Goal: Use online tool/utility: Use online tool/utility

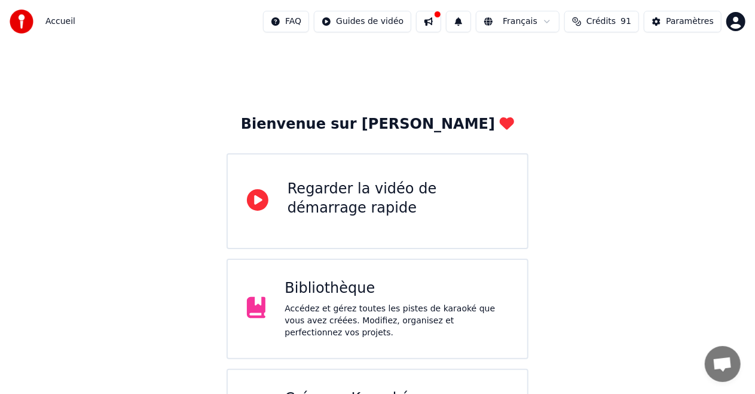
click at [308, 290] on div "Bibliothèque" at bounding box center [397, 288] width 224 height 19
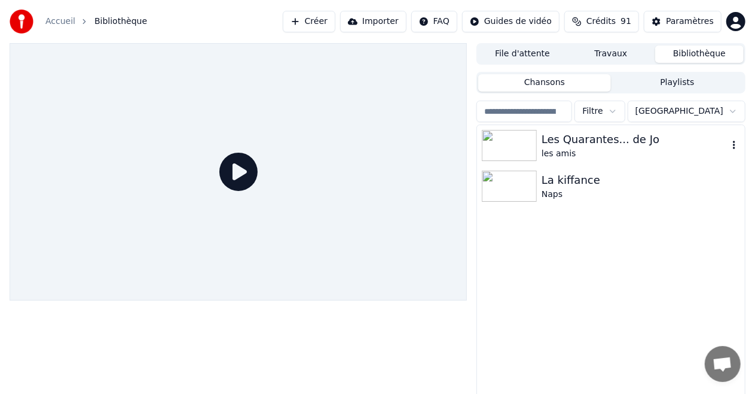
click at [540, 143] on div at bounding box center [512, 145] width 60 height 31
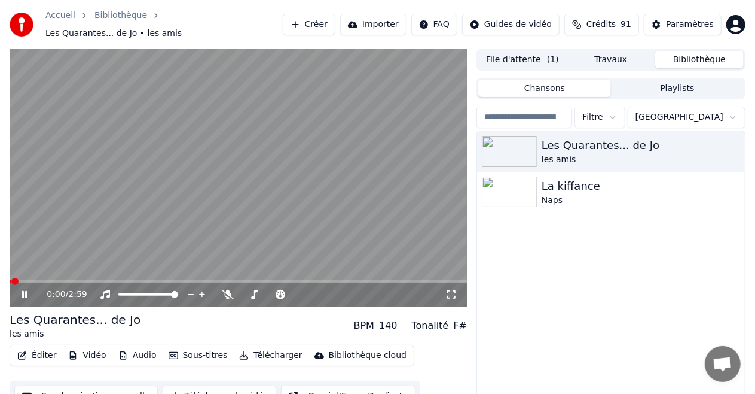
click at [84, 349] on button "Vidéo" at bounding box center [86, 355] width 47 height 17
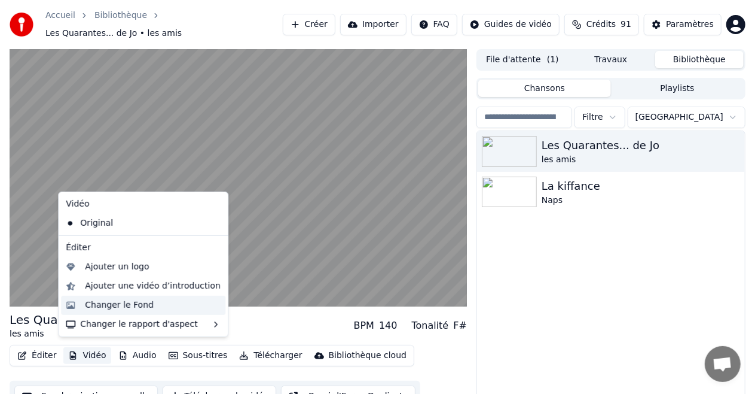
click at [109, 303] on div "Changer le Fond" at bounding box center [119, 305] width 69 height 12
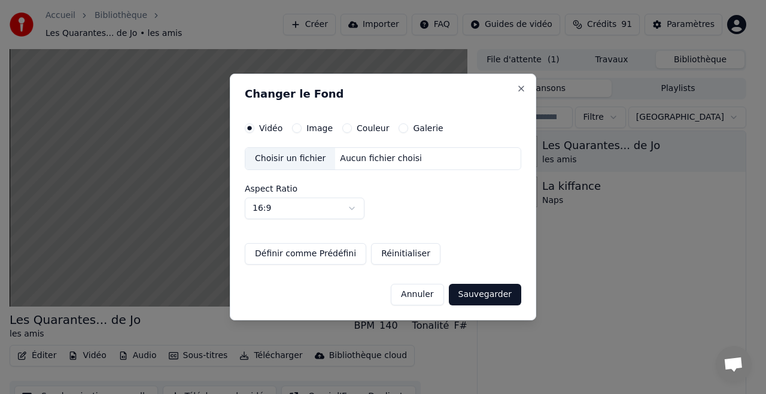
click at [276, 158] on div "Choisir un fichier" at bounding box center [290, 159] width 90 height 22
click at [358, 211] on button "16:9" at bounding box center [305, 208] width 120 height 22
click at [483, 297] on button "Sauvegarder" at bounding box center [485, 294] width 72 height 22
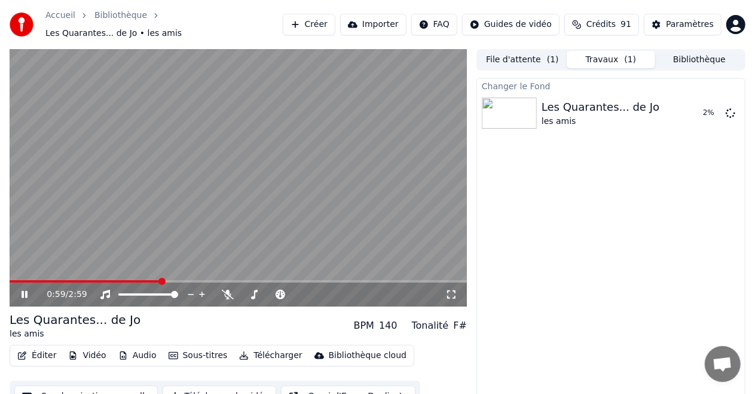
click at [25, 289] on icon at bounding box center [33, 294] width 28 height 10
